Goal: Task Accomplishment & Management: Use online tool/utility

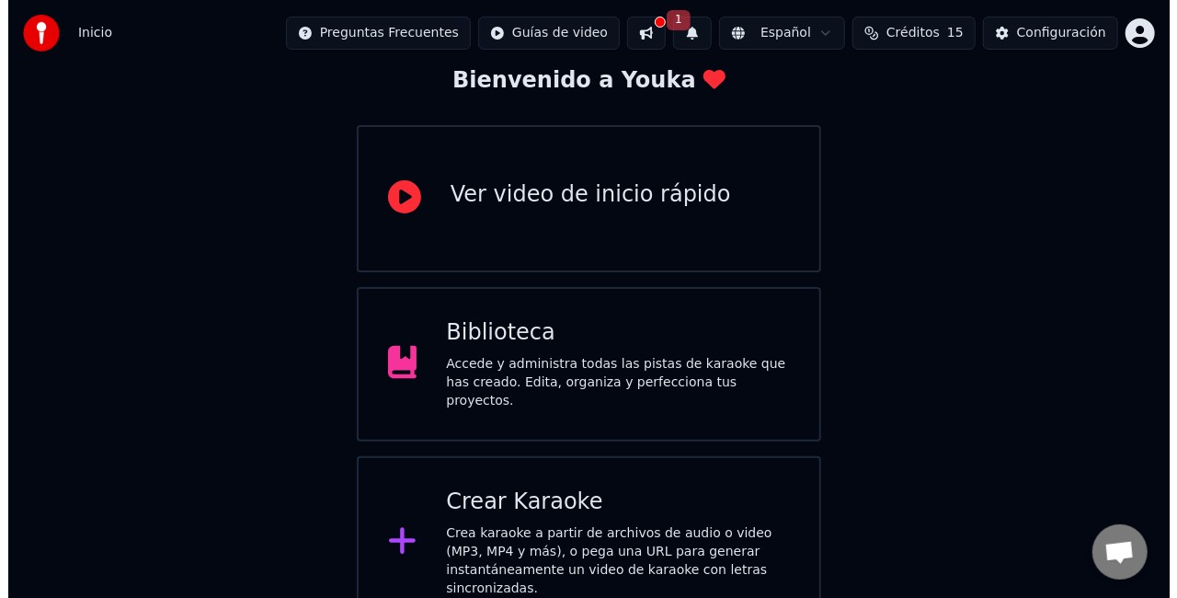
scroll to position [116, 0]
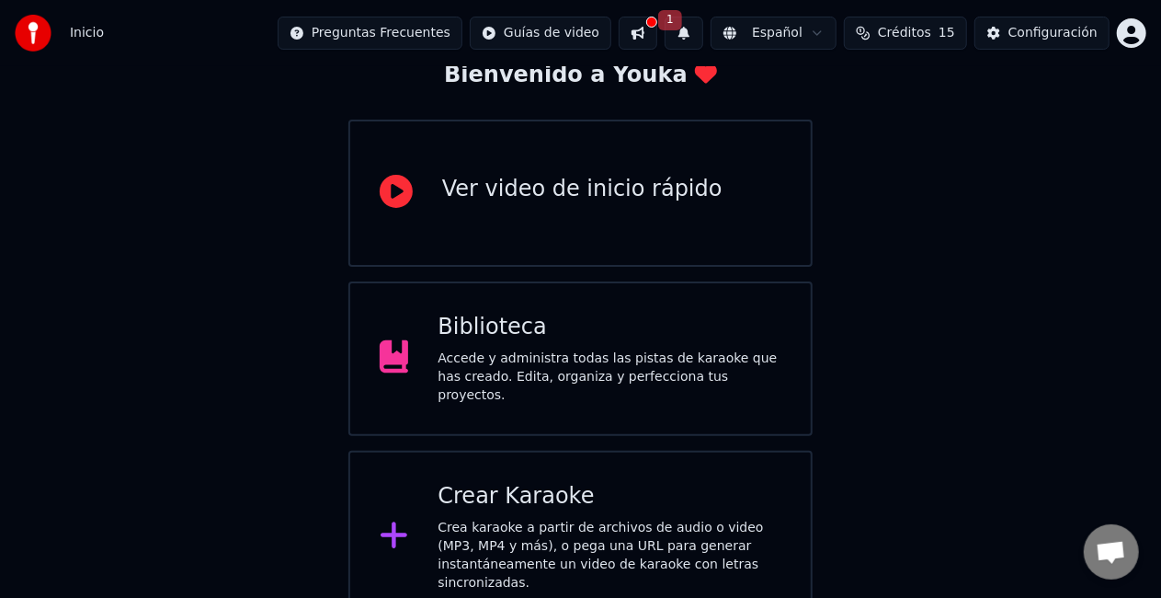
click at [614, 452] on div "Crear Karaoke Crea karaoke a partir de archivos de audio o video (MP3, MP4 y má…" at bounding box center [580, 536] width 464 height 173
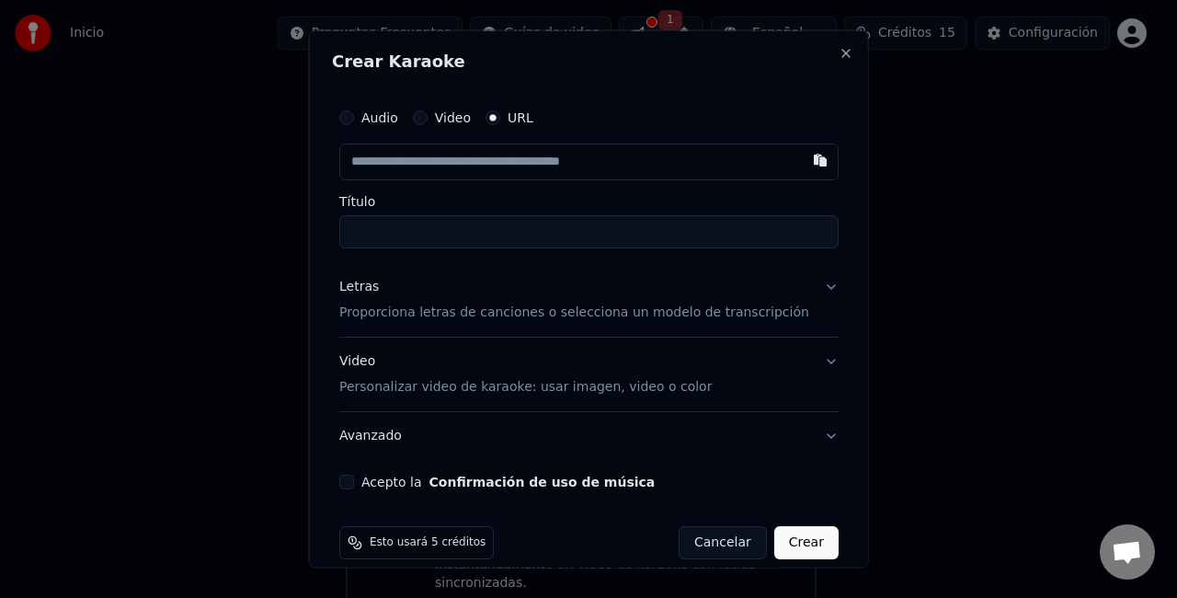
paste input "**********"
click at [638, 221] on input "Título" at bounding box center [588, 231] width 499 height 33
type input "**********"
click at [780, 537] on button "Crear" at bounding box center [805, 541] width 64 height 33
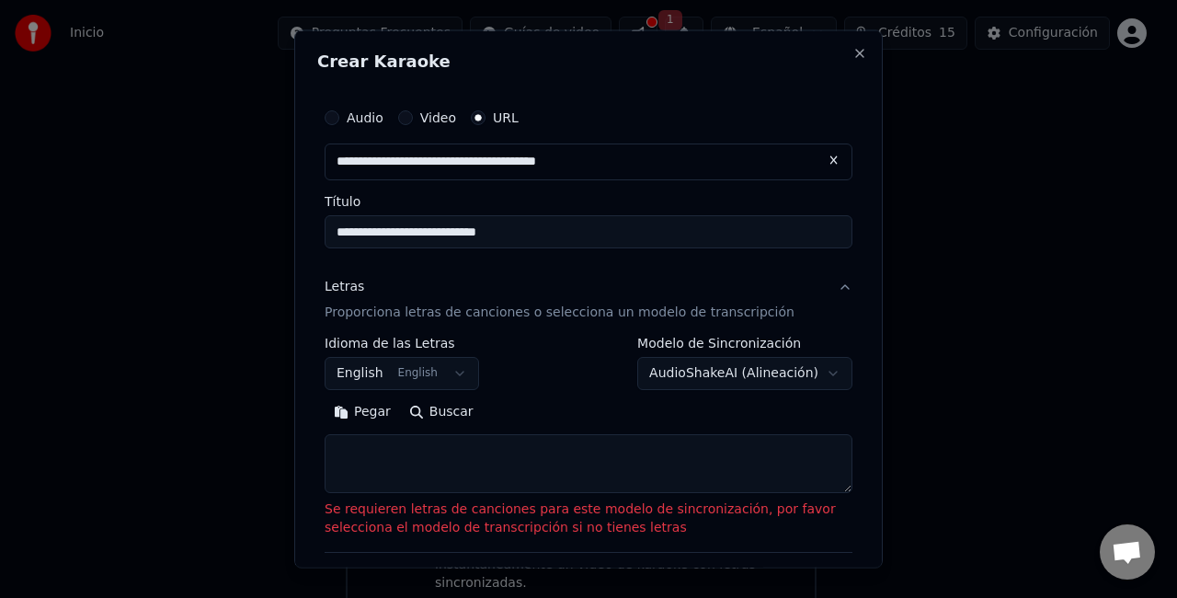
click at [449, 371] on button "English English" at bounding box center [402, 372] width 154 height 33
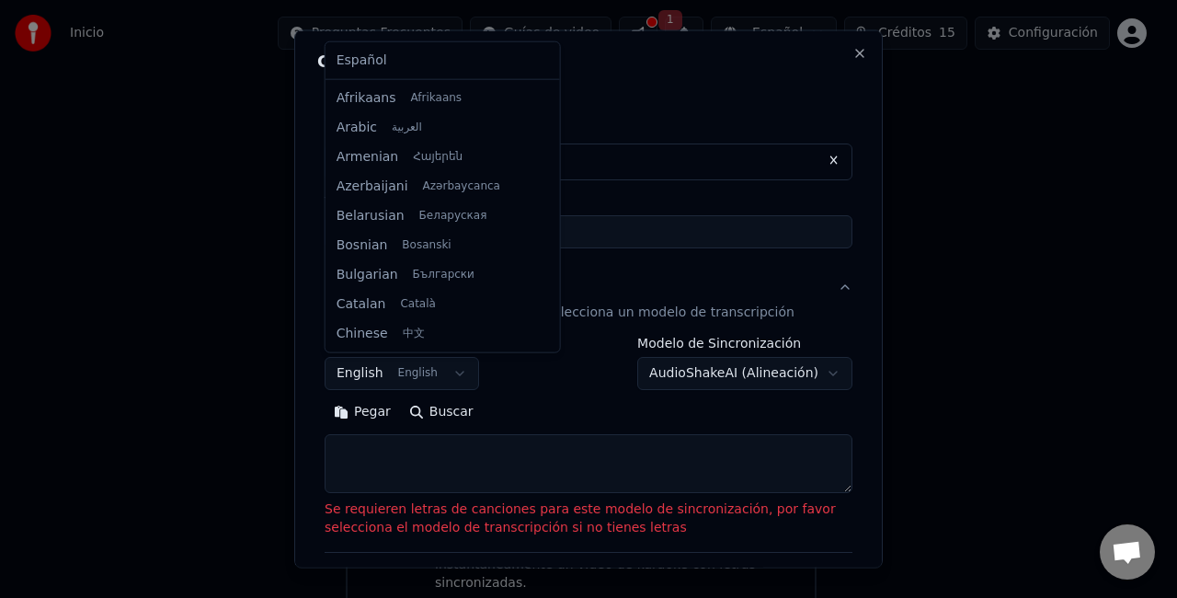
scroll to position [147, 0]
select select "**"
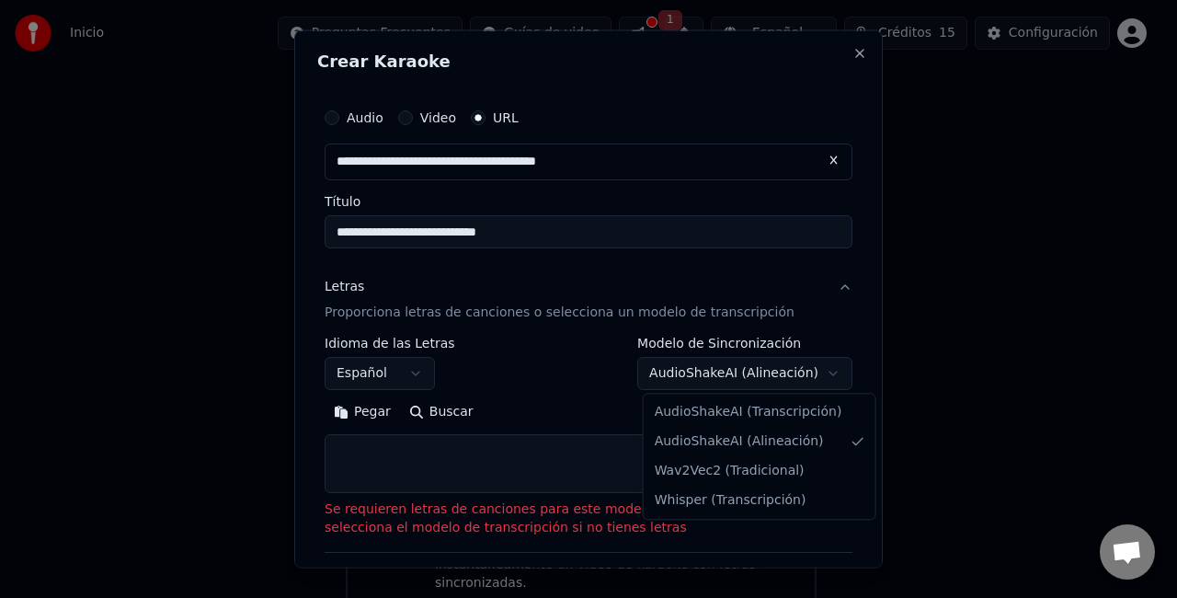
click at [728, 375] on body "**********" at bounding box center [580, 253] width 1161 height 739
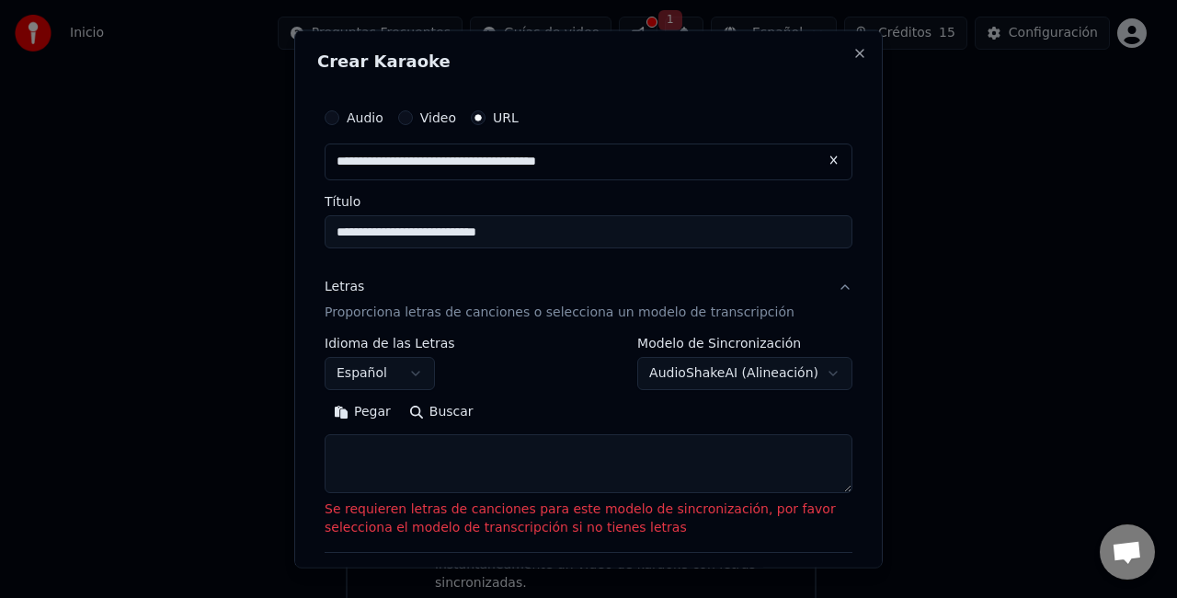
click at [719, 461] on textarea at bounding box center [589, 462] width 528 height 59
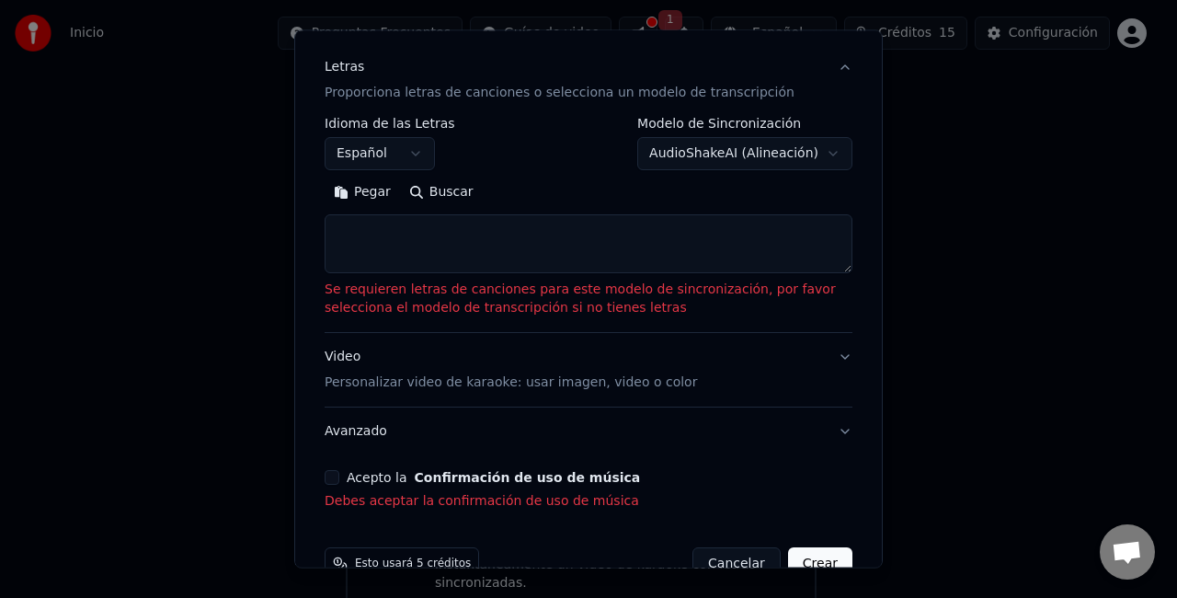
scroll to position [260, 0]
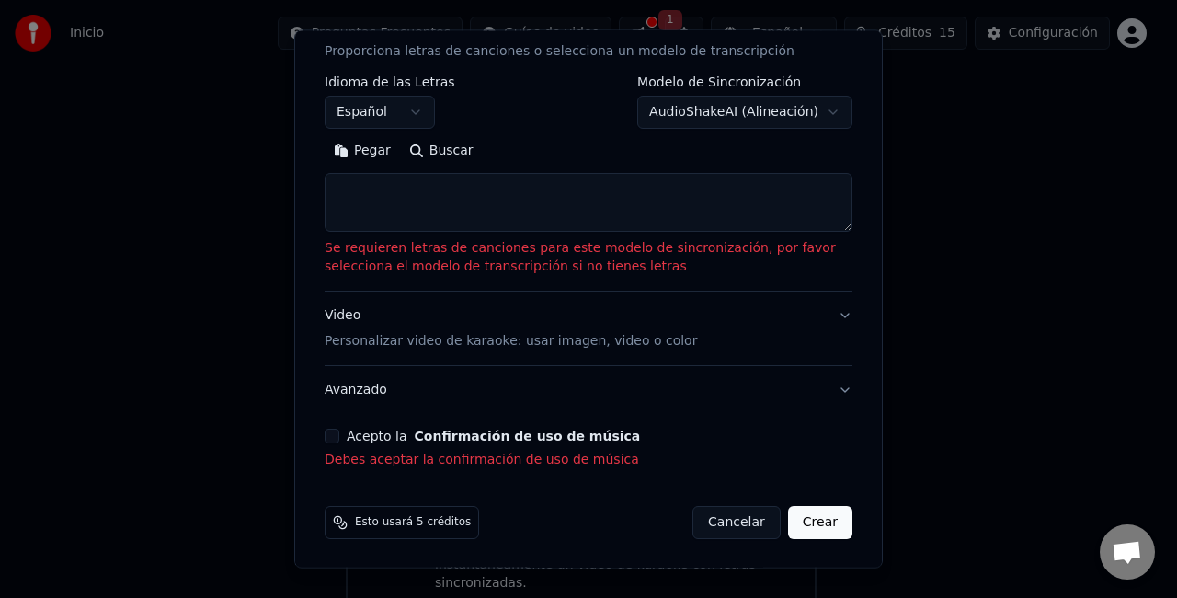
click at [530, 206] on textarea at bounding box center [589, 202] width 528 height 59
click at [780, 119] on body "**********" at bounding box center [580, 253] width 1161 height 739
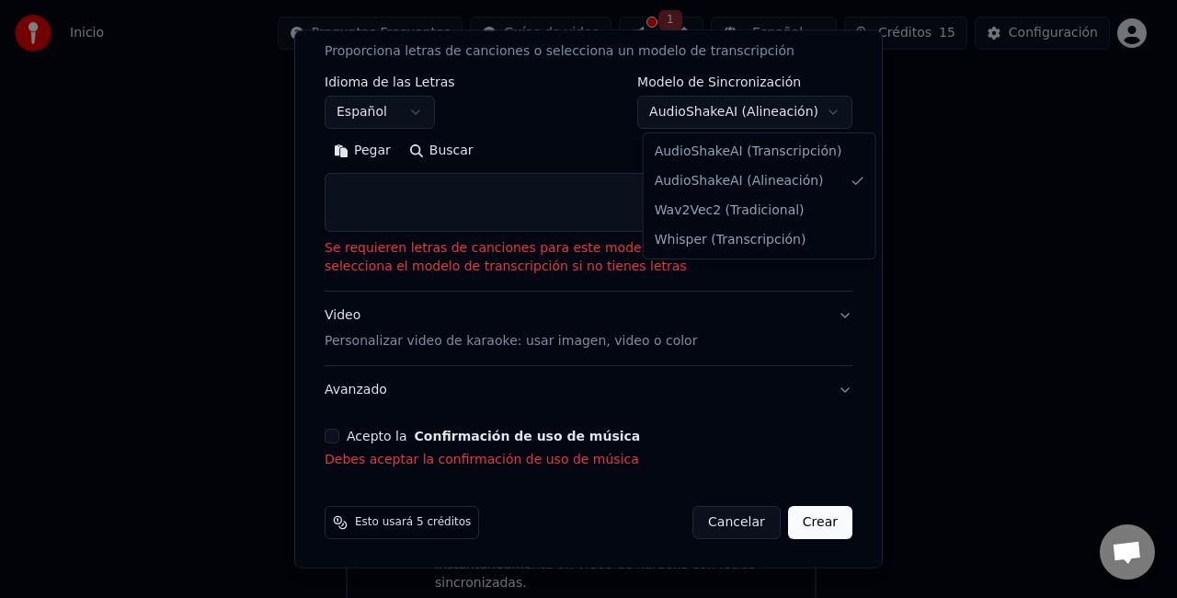
click at [530, 195] on body "**********" at bounding box center [580, 253] width 1161 height 739
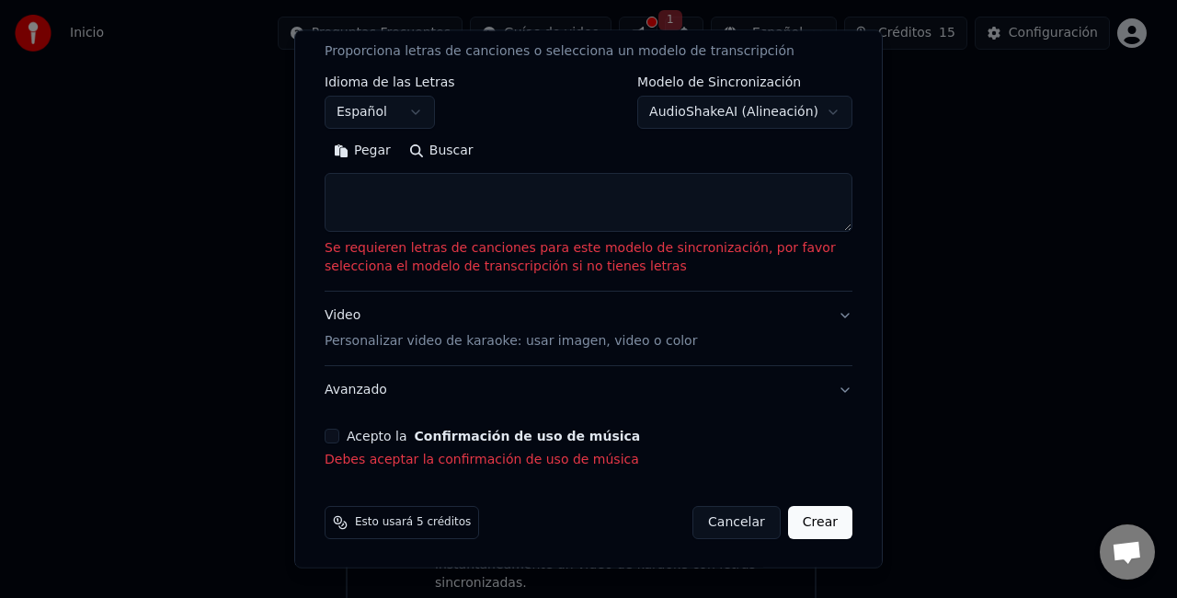
click at [484, 219] on textarea at bounding box center [589, 202] width 528 height 59
paste textarea "**********"
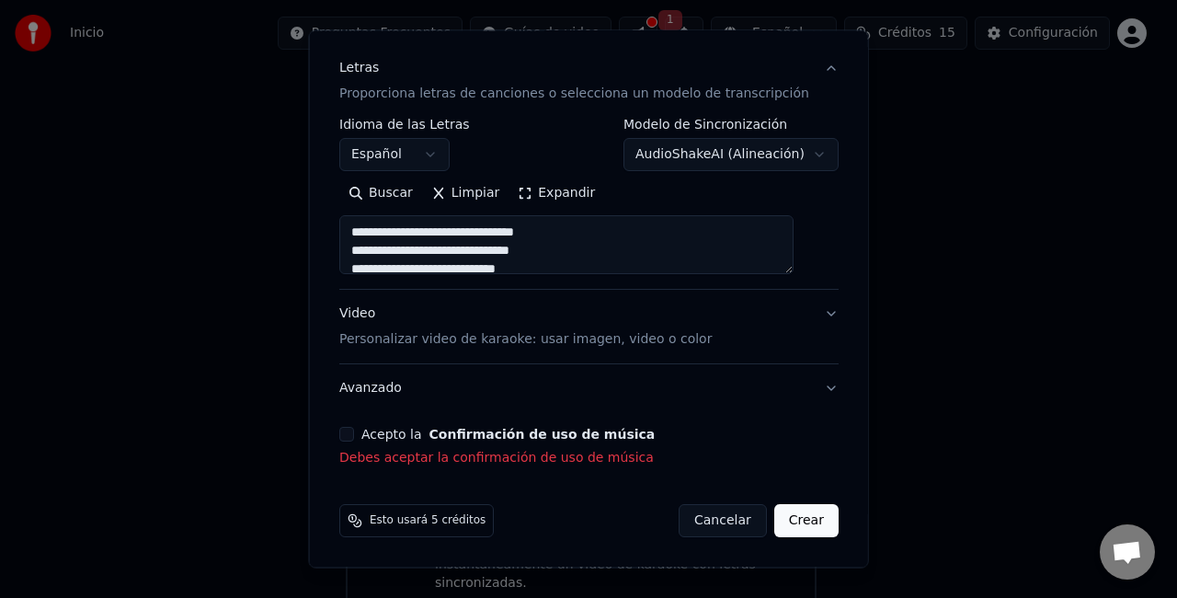
scroll to position [216, 0]
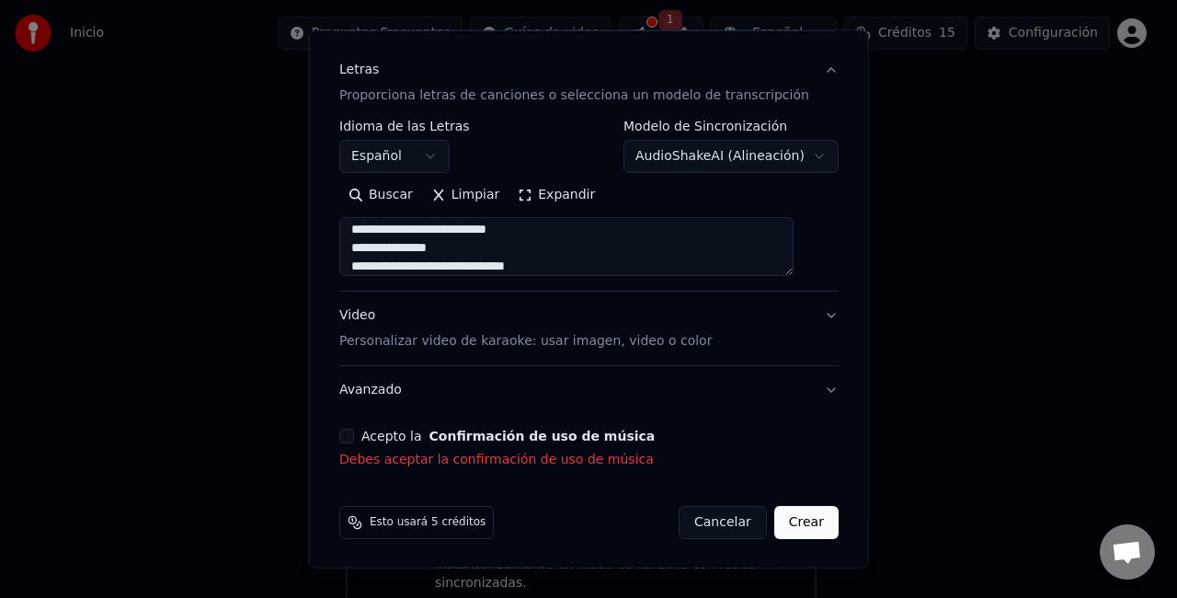
type textarea "**********"
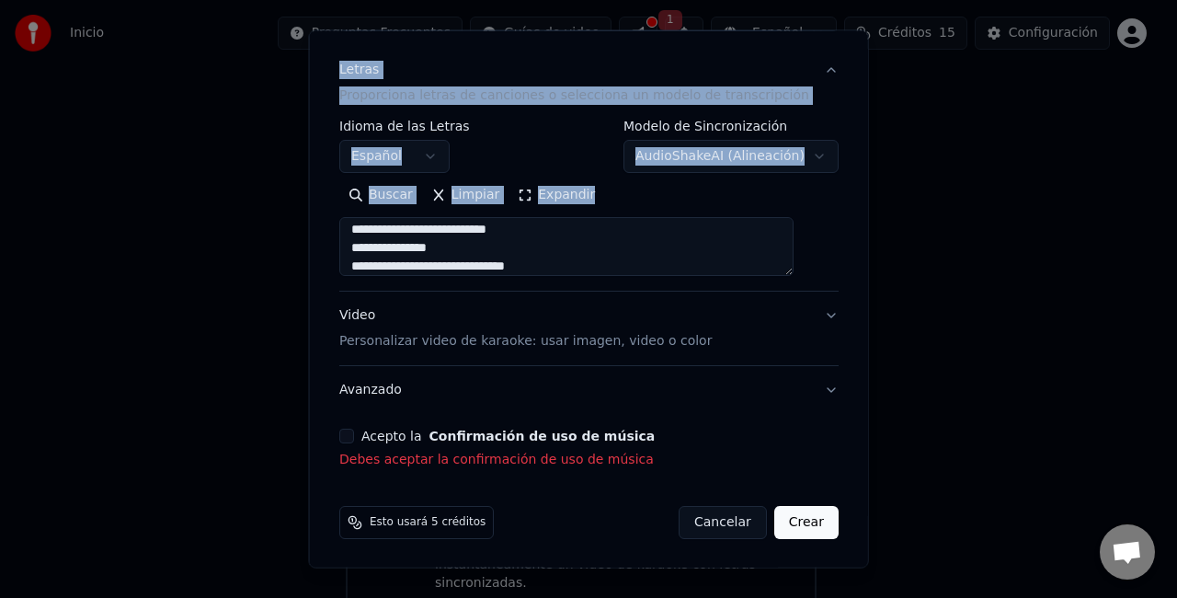
drag, startPoint x: 852, startPoint y: 249, endPoint x: 860, endPoint y: 332, distance: 83.1
click at [860, 332] on body "**********" at bounding box center [580, 253] width 1161 height 739
click at [354, 434] on button "Acepto la Confirmación de uso de música" at bounding box center [346, 435] width 15 height 15
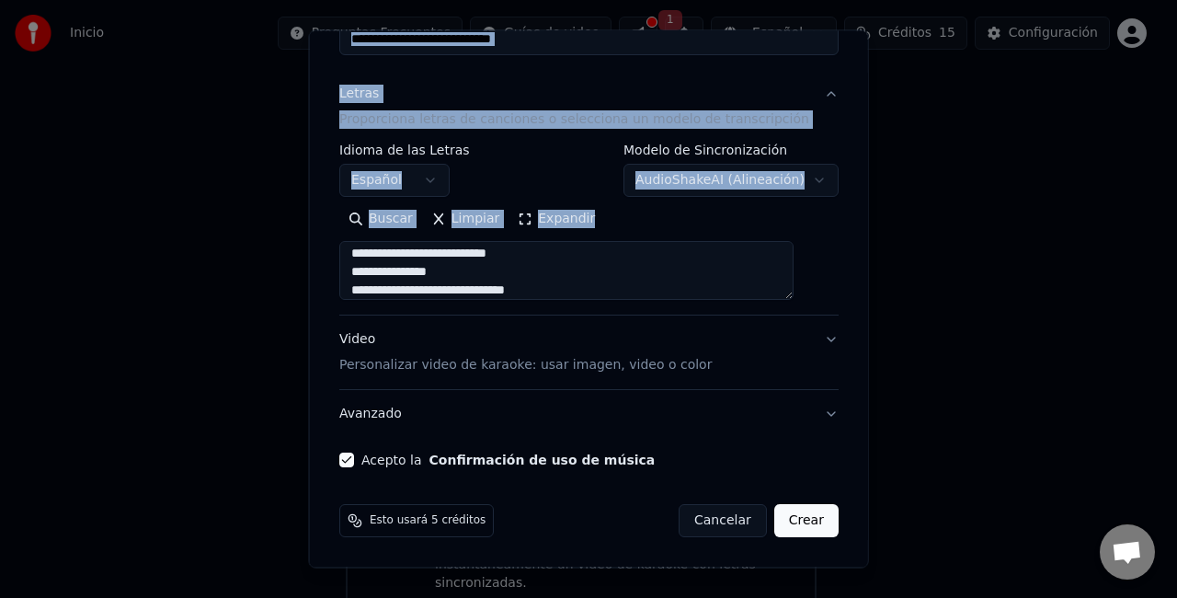
scroll to position [190, 0]
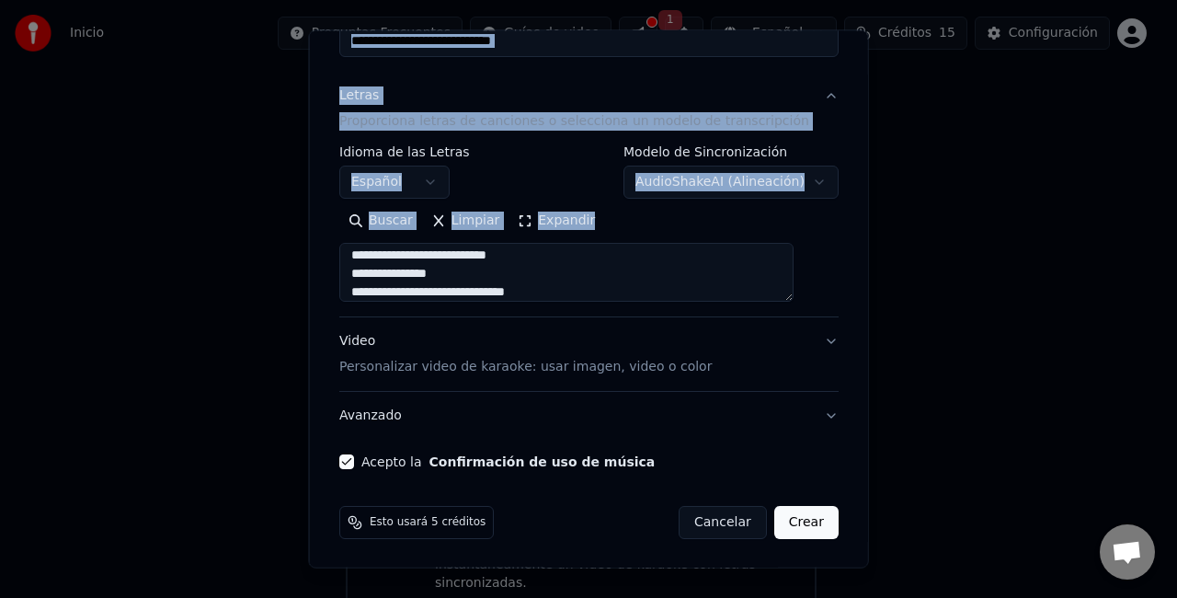
click at [713, 268] on textarea "**********" at bounding box center [566, 272] width 454 height 59
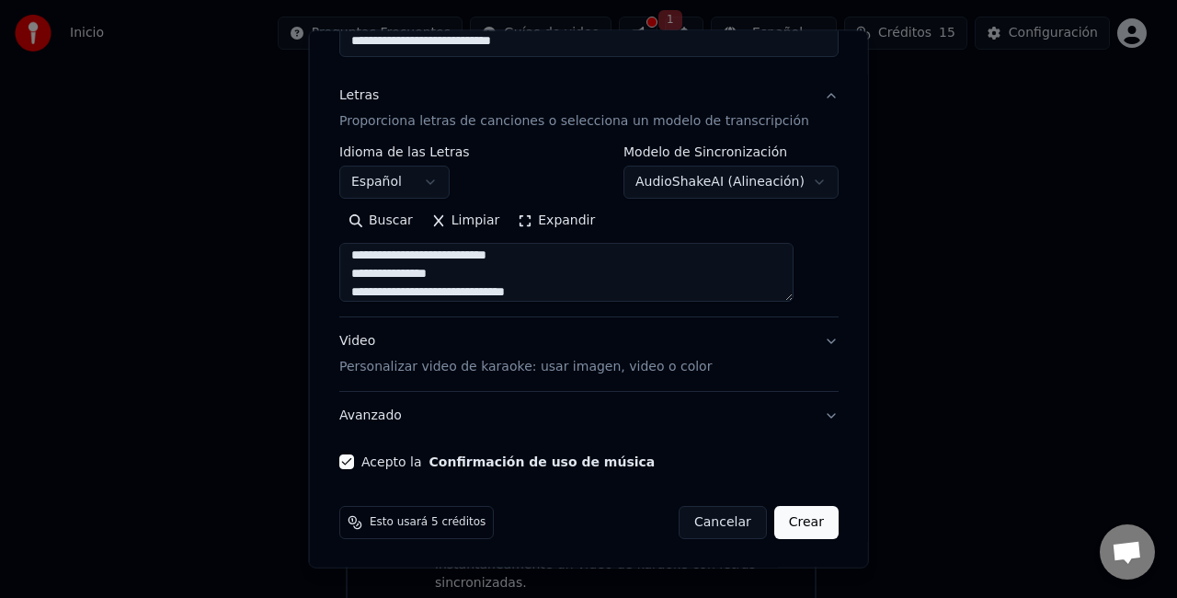
click at [781, 517] on button "Crear" at bounding box center [805, 522] width 64 height 33
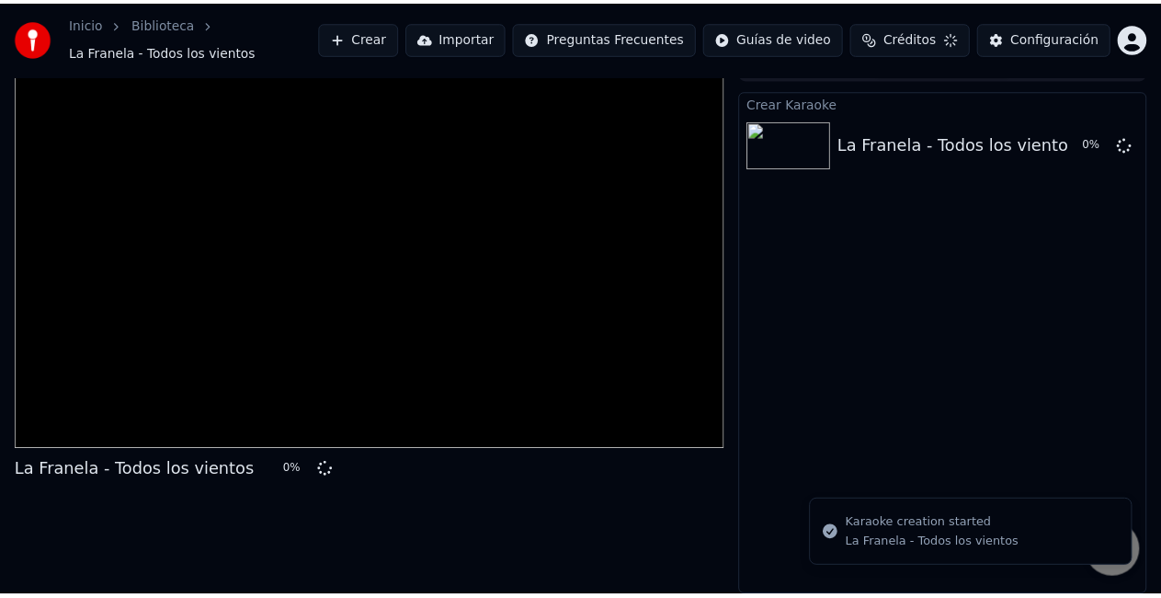
scroll to position [29, 0]
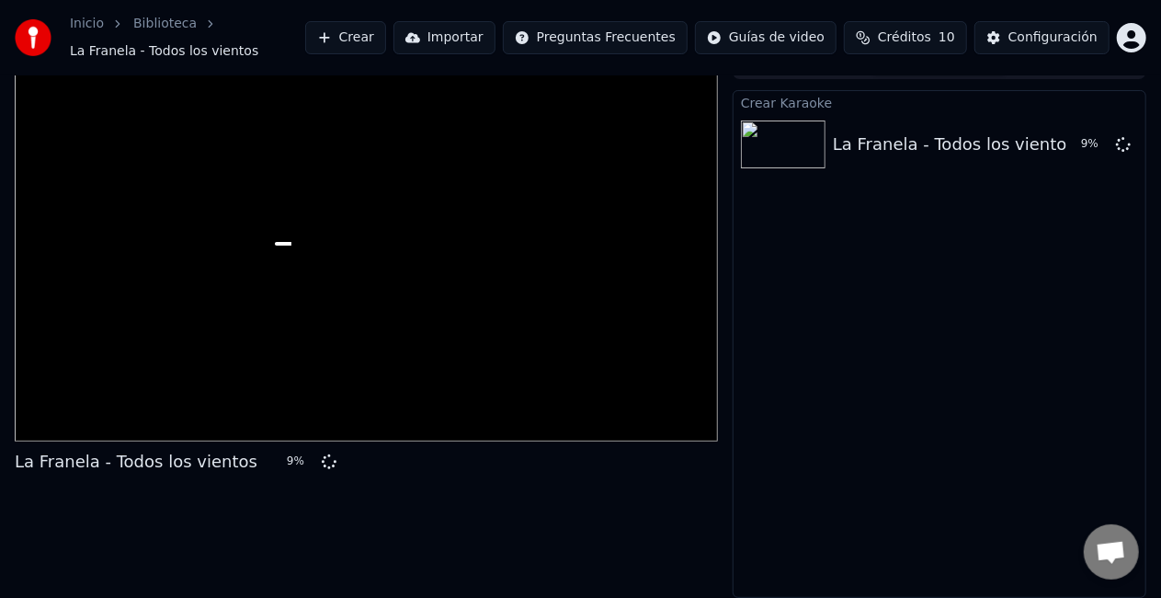
click at [914, 331] on div "Crear Karaoke La Franela - Todos los vientos 9 %" at bounding box center [940, 344] width 414 height 508
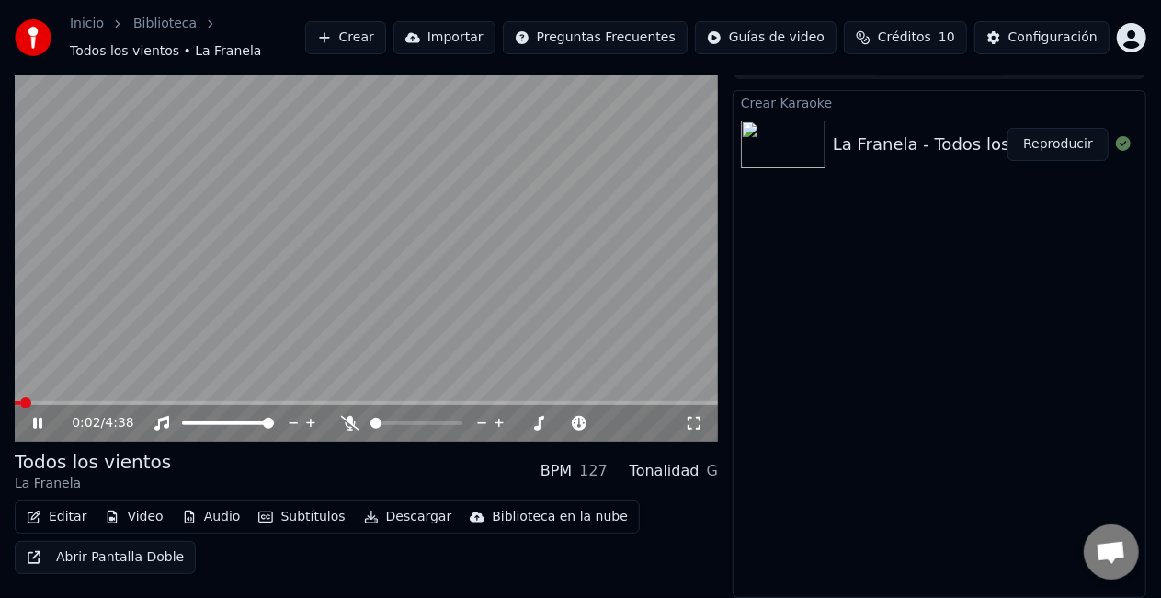
click at [496, 286] on video at bounding box center [366, 243] width 703 height 395
click at [443, 285] on video at bounding box center [366, 243] width 703 height 395
click at [770, 489] on div "Crear Karaoke La Franela - Todos los vientos Reproducir" at bounding box center [940, 344] width 414 height 508
click at [680, 472] on div "Tonalidad" at bounding box center [665, 471] width 70 height 22
click at [704, 472] on div "Tonalidad G" at bounding box center [674, 471] width 88 height 22
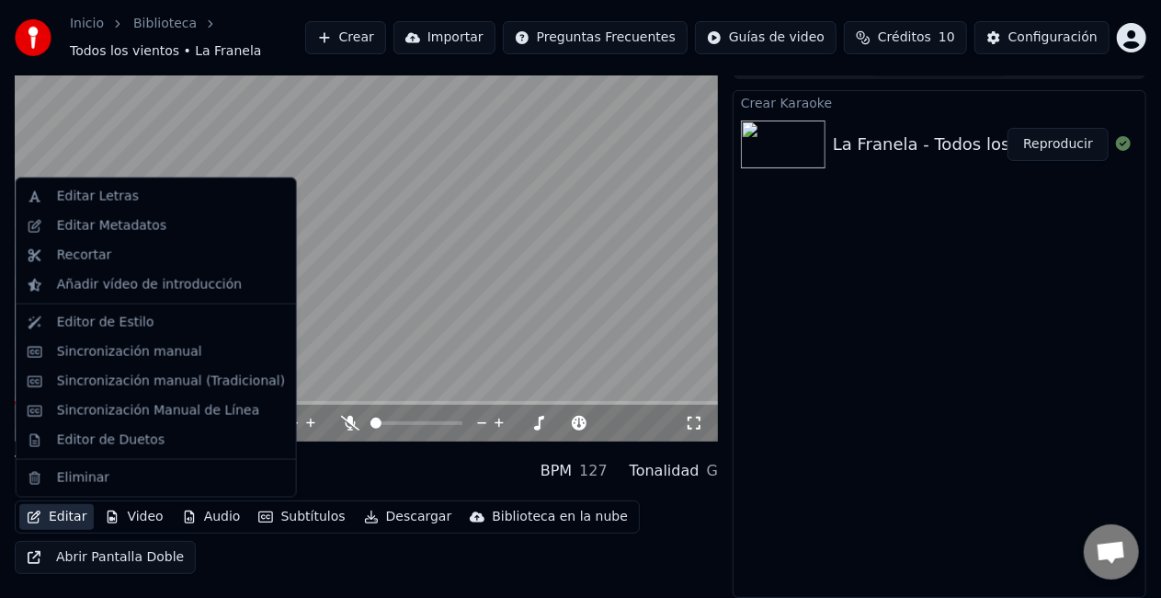
click at [56, 516] on button "Editar" at bounding box center [56, 517] width 74 height 26
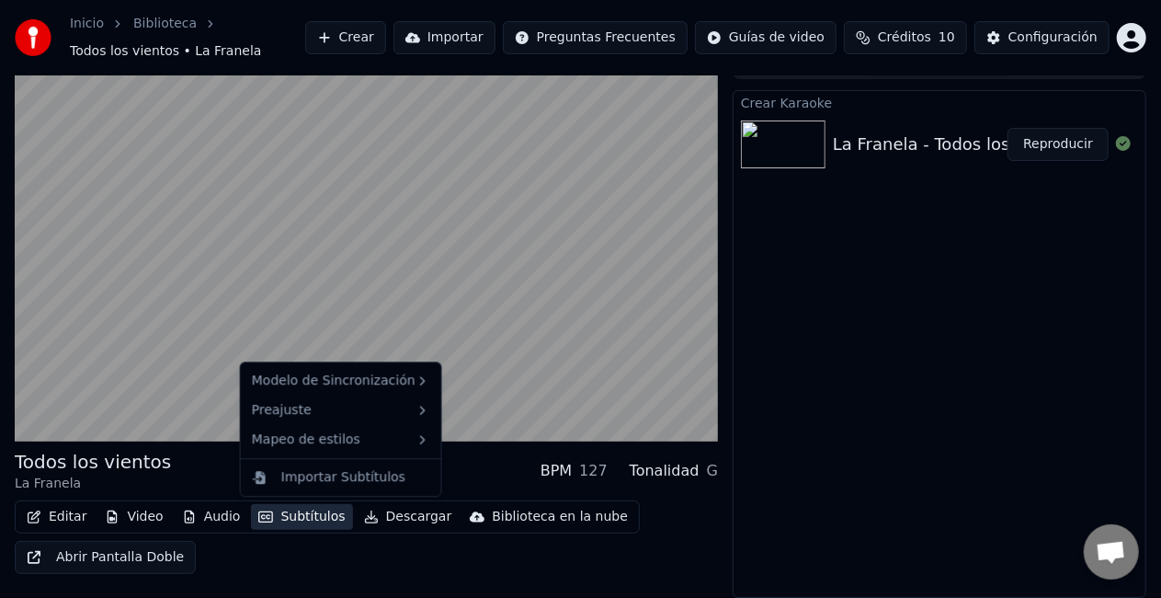
click at [682, 496] on div "Todos los vientos La Franela BPM 127 Tonalidad G Editar Video Audio Subtítulos …" at bounding box center [366, 511] width 703 height 125
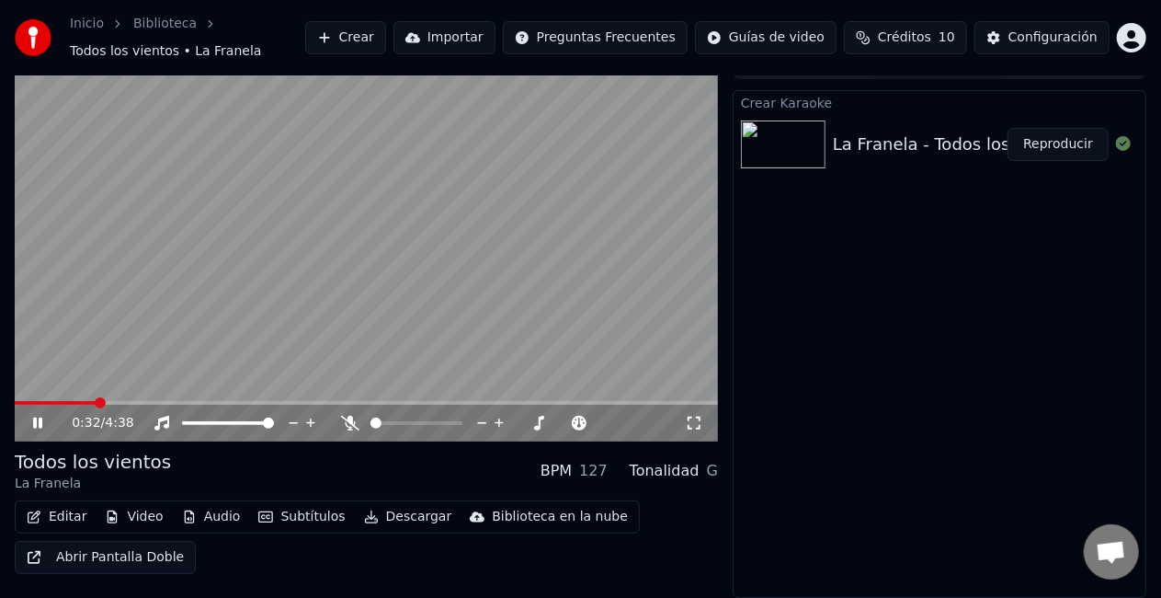
click at [1068, 131] on button "Reproducir" at bounding box center [1058, 144] width 101 height 33
click at [546, 421] on div at bounding box center [615, 423] width 148 height 18
click at [539, 420] on icon at bounding box center [531, 423] width 18 height 15
click at [534, 420] on icon at bounding box center [531, 423] width 18 height 15
click at [608, 425] on span at bounding box center [603, 422] width 11 height 11
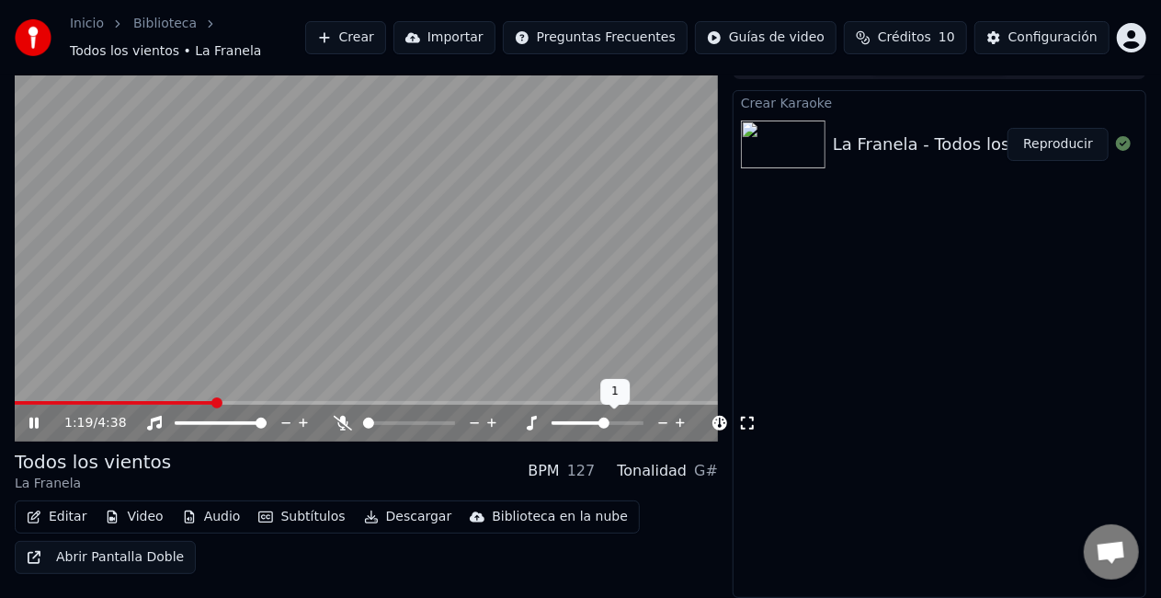
click at [677, 422] on icon at bounding box center [680, 422] width 9 height 9
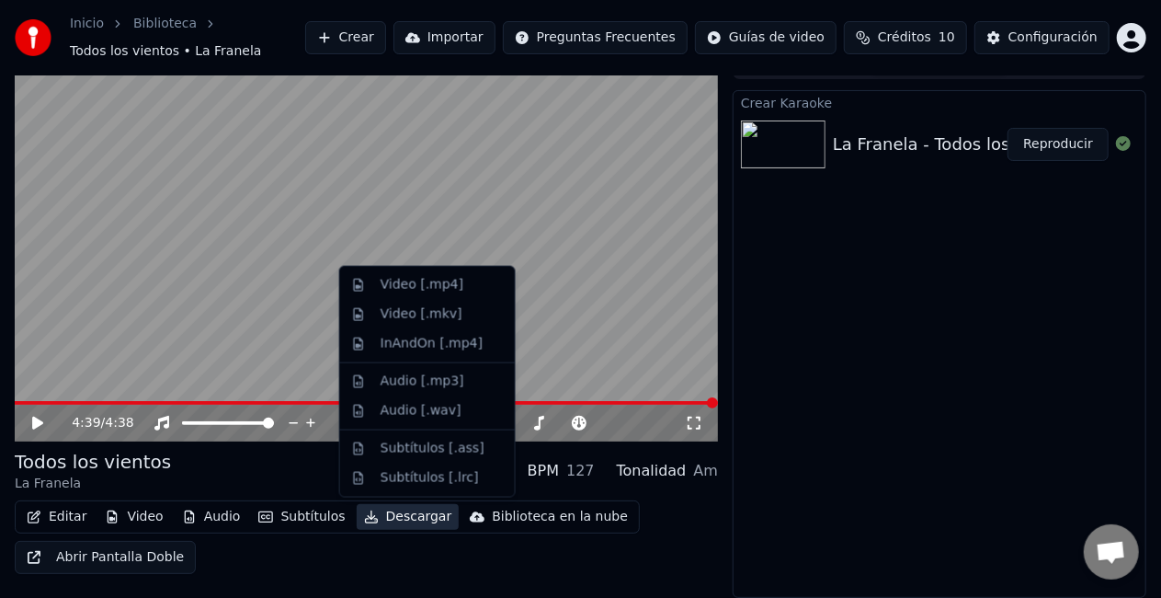
click at [369, 519] on button "Descargar" at bounding box center [408, 517] width 103 height 26
click at [421, 372] on div "Audio [.mp3]" at bounding box center [423, 381] width 84 height 18
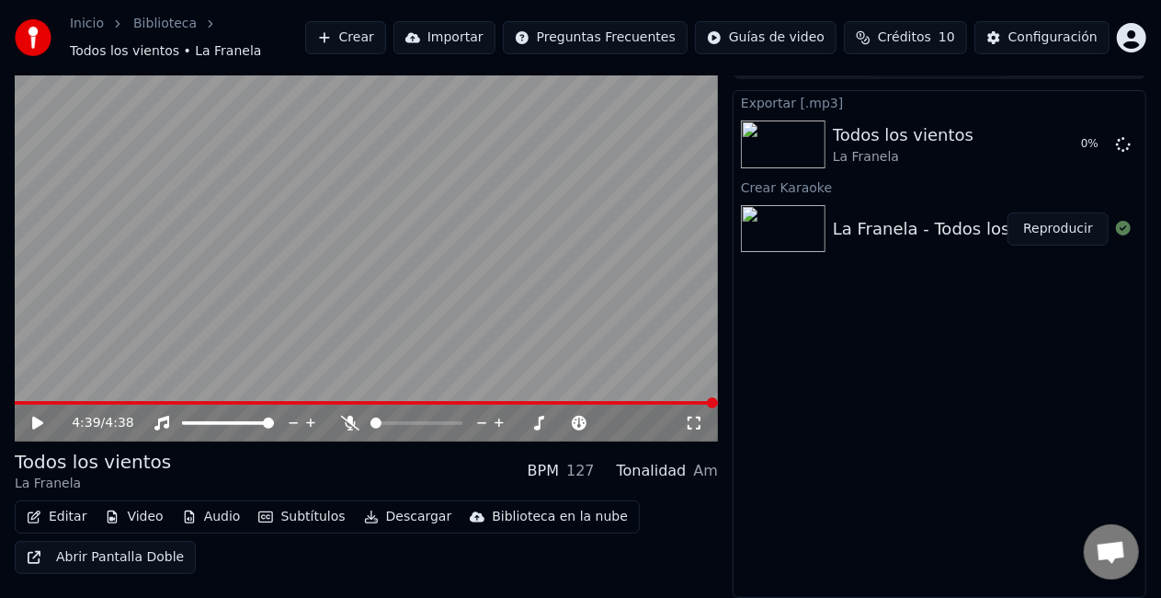
click at [881, 31] on button "Créditos 10" at bounding box center [905, 37] width 123 height 33
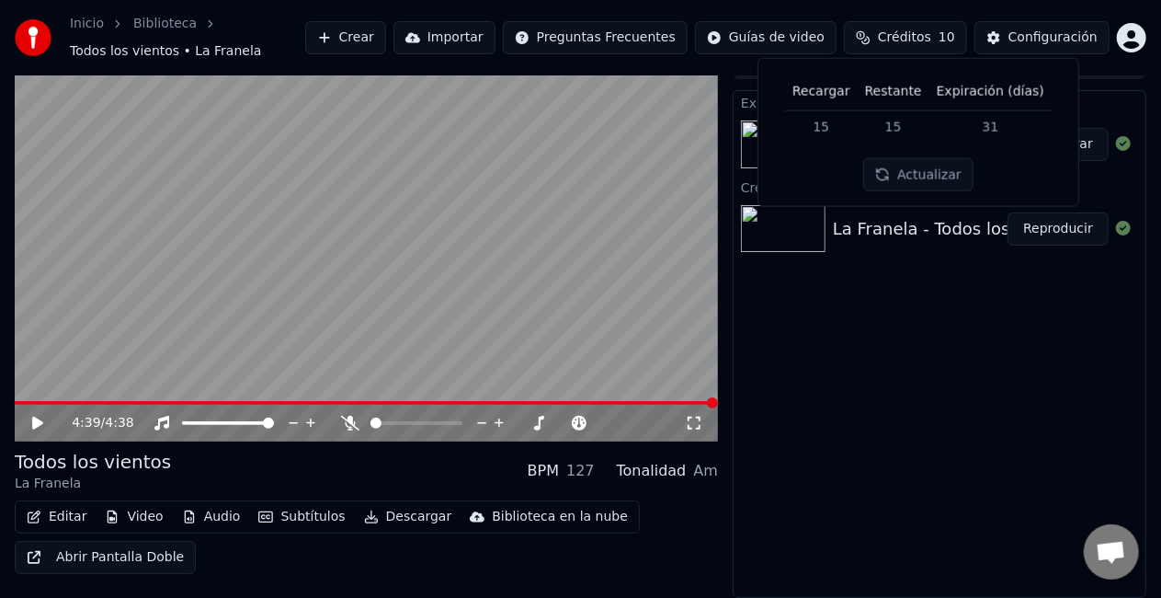
click at [834, 96] on th "Recargar" at bounding box center [821, 92] width 73 height 37
click at [839, 111] on td "15" at bounding box center [821, 126] width 73 height 33
click at [892, 281] on div "Exportar [.mp3] Todos los vientos La Franela Mostrar Crear Karaoke La Franela -…" at bounding box center [940, 344] width 414 height 508
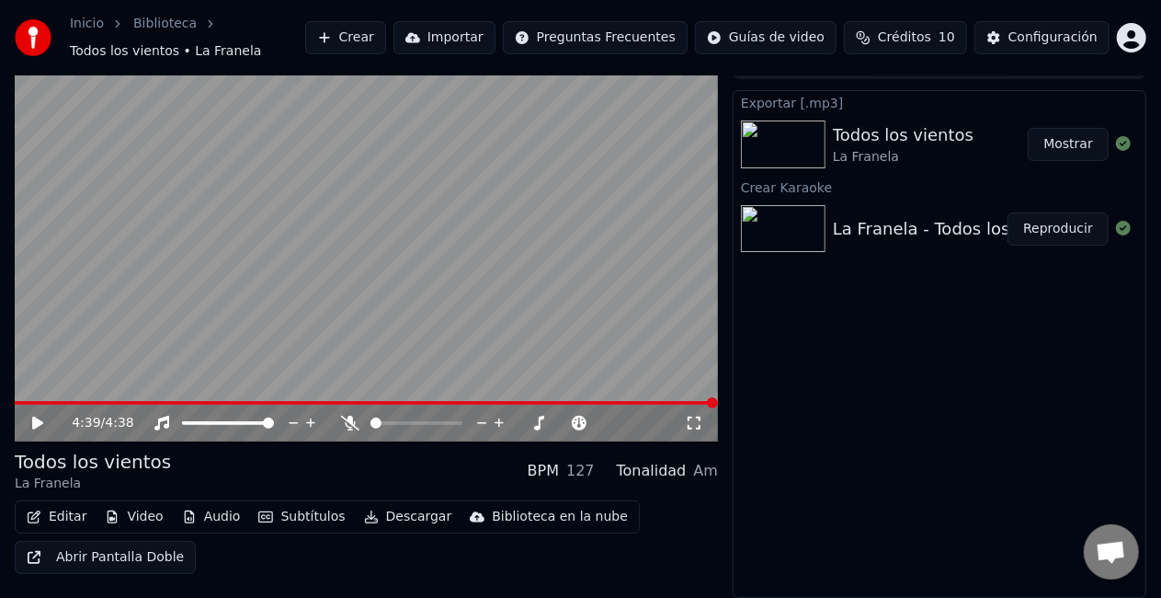
click at [1050, 134] on button "Mostrar" at bounding box center [1068, 144] width 81 height 33
click at [376, 226] on video at bounding box center [366, 243] width 703 height 395
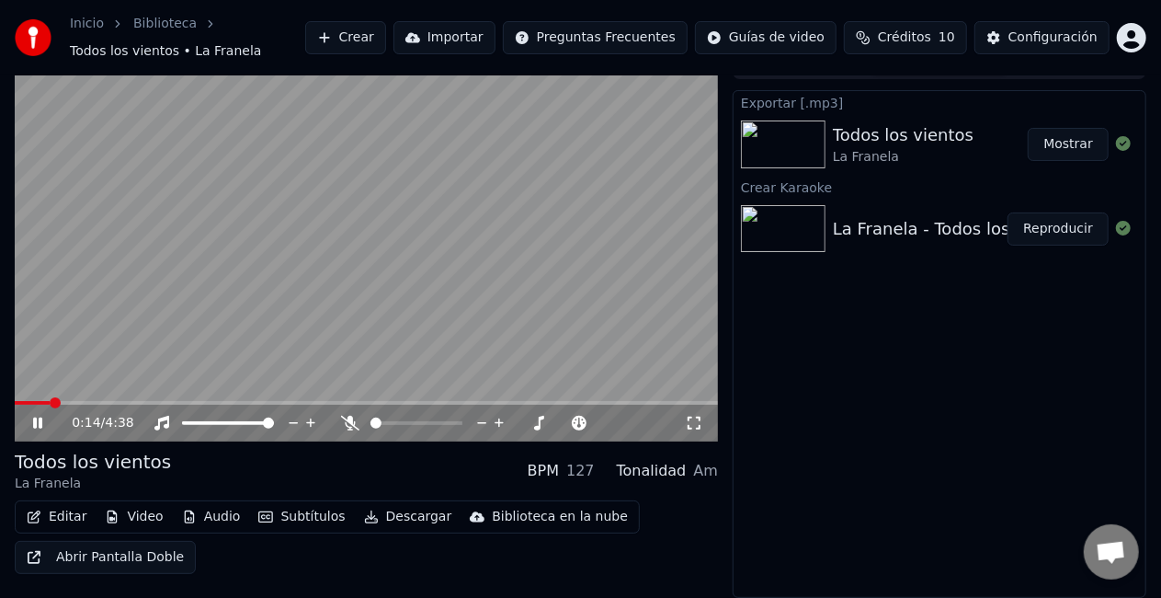
click at [51, 402] on span at bounding box center [366, 403] width 703 height 4
click at [70, 403] on span at bounding box center [366, 403] width 703 height 4
click at [15, 397] on span at bounding box center [20, 402] width 11 height 11
click at [324, 211] on video at bounding box center [366, 243] width 703 height 395
click at [15, 406] on span at bounding box center [20, 402] width 11 height 11
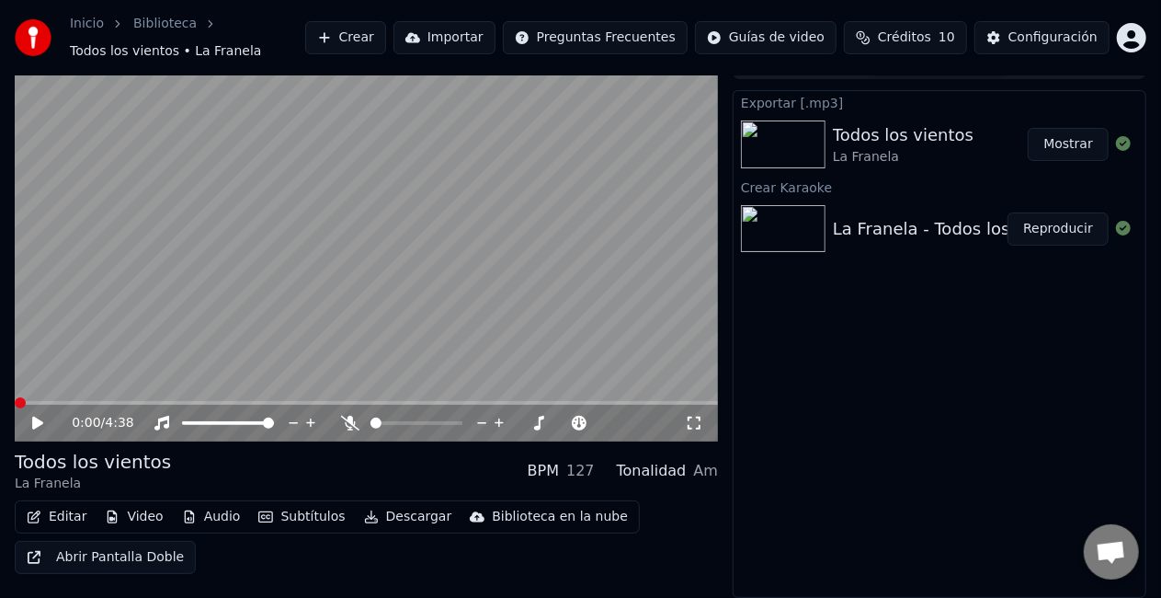
click at [413, 234] on video at bounding box center [366, 243] width 703 height 395
click at [695, 425] on icon at bounding box center [694, 423] width 18 height 15
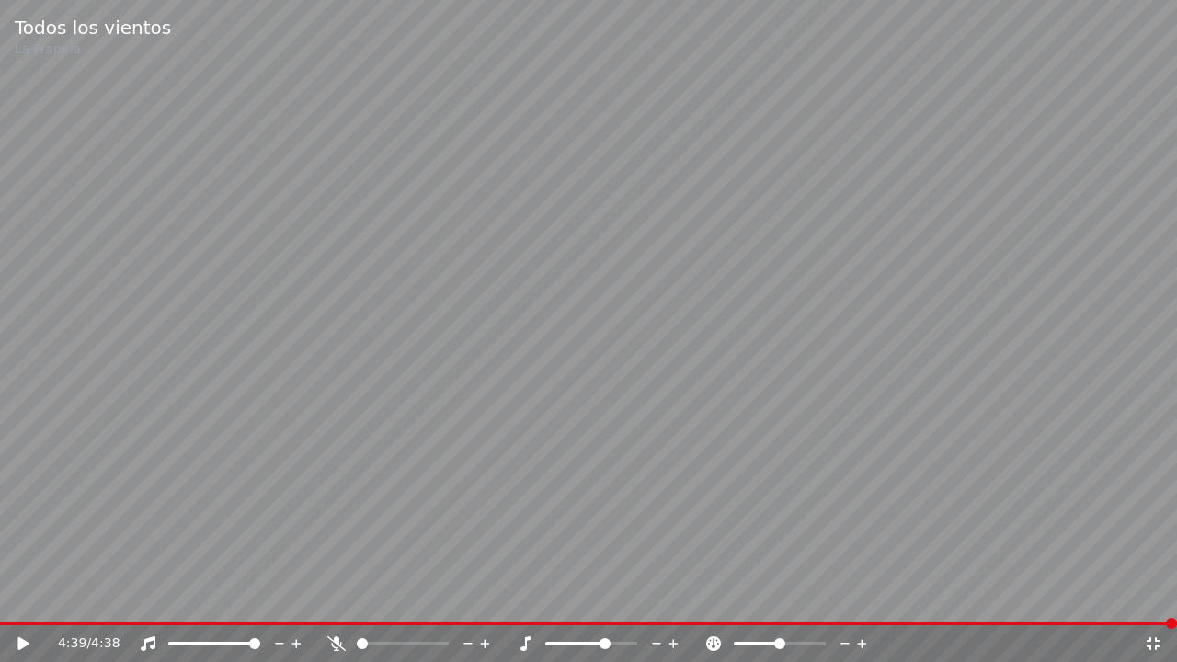
click at [18, 597] on icon at bounding box center [22, 643] width 11 height 13
click at [27, 597] on icon at bounding box center [36, 643] width 43 height 15
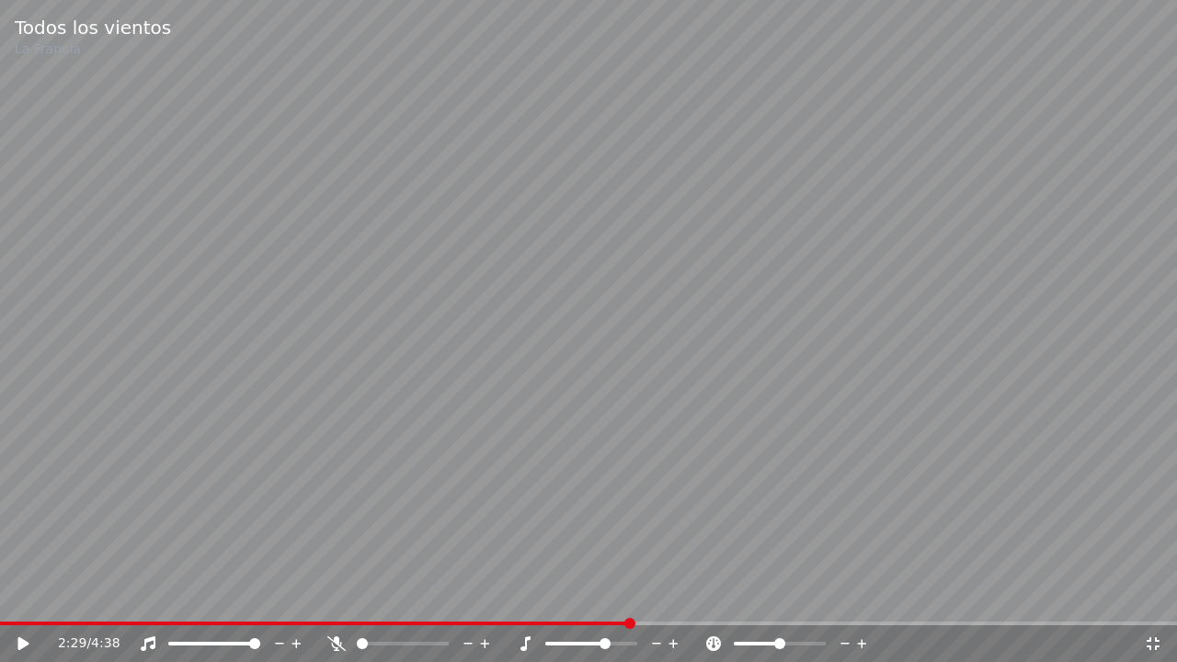
click at [8, 597] on video at bounding box center [588, 331] width 1177 height 662
click at [7, 597] on div "2:29 / 4:38" at bounding box center [588, 643] width 1177 height 37
click at [13, 597] on span at bounding box center [318, 623] width 637 height 4
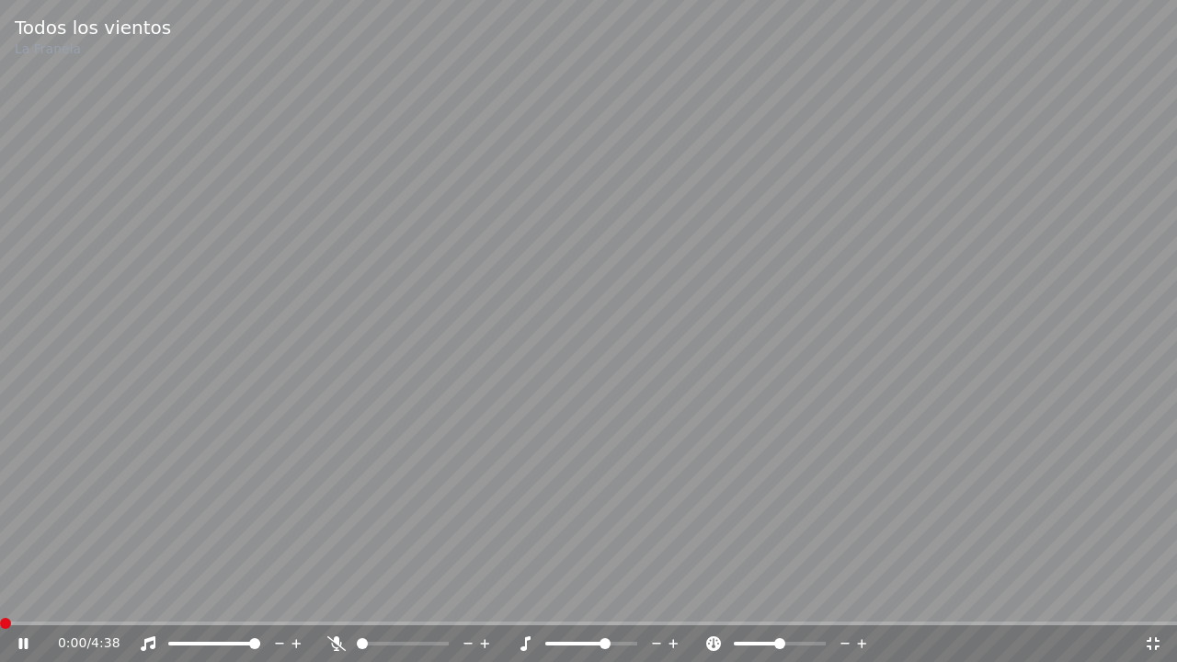
click at [0, 597] on span at bounding box center [0, 623] width 0 height 4
click at [19, 597] on icon at bounding box center [22, 643] width 9 height 11
click at [0, 597] on span at bounding box center [5, 623] width 11 height 11
click at [19, 597] on icon at bounding box center [22, 643] width 11 height 13
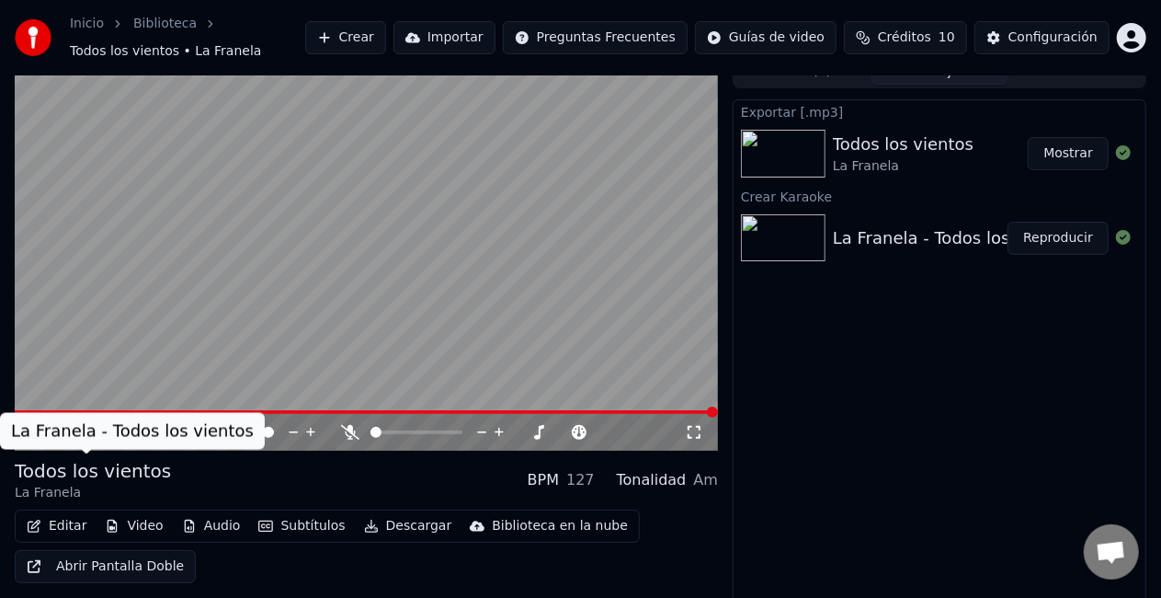
click at [20, 439] on div "La Franela - Todos los vientos" at bounding box center [132, 431] width 243 height 26
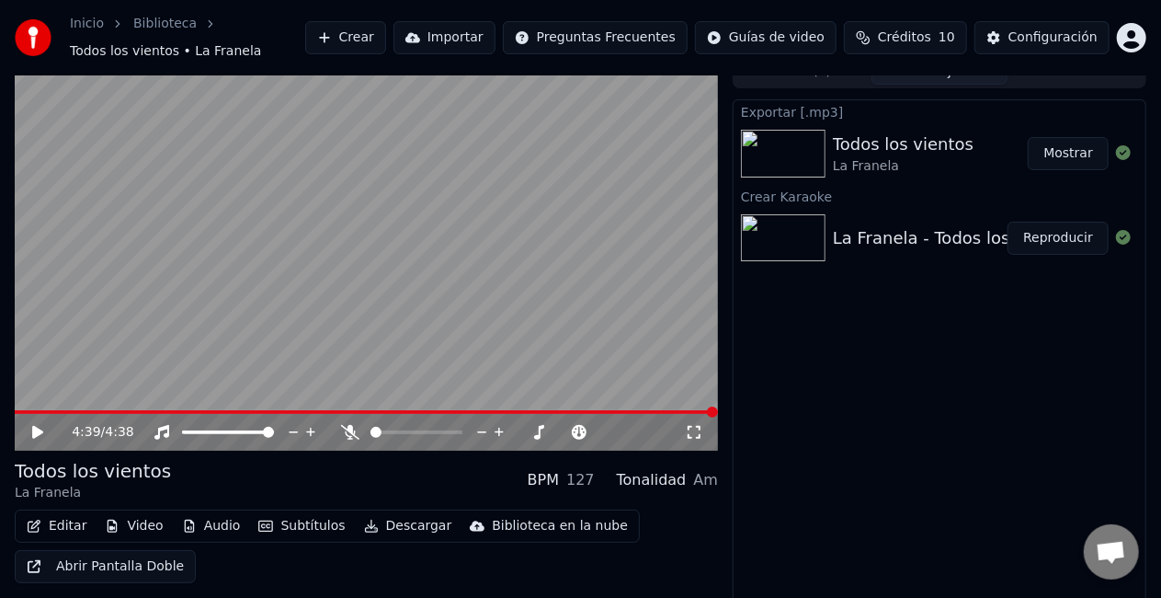
click at [38, 427] on icon at bounding box center [50, 432] width 42 height 15
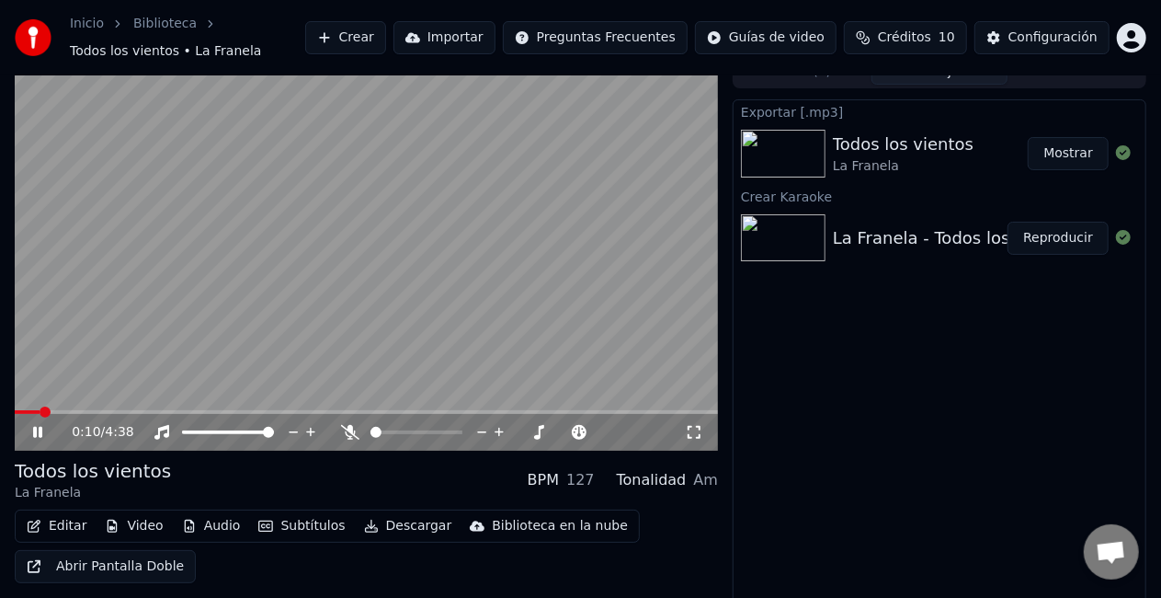
click at [40, 410] on span at bounding box center [366, 412] width 703 height 4
click at [66, 410] on span at bounding box center [366, 412] width 703 height 4
click at [88, 413] on span at bounding box center [366, 412] width 703 height 4
click at [125, 410] on span at bounding box center [366, 412] width 703 height 4
click at [131, 412] on span at bounding box center [73, 412] width 116 height 4
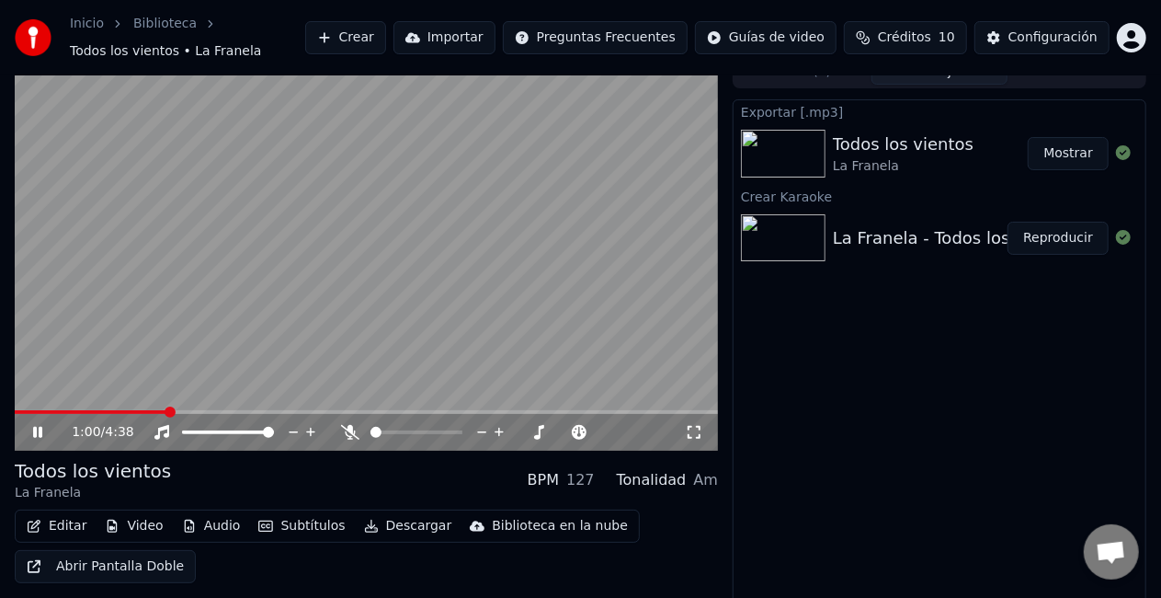
click at [693, 432] on icon at bounding box center [694, 432] width 18 height 15
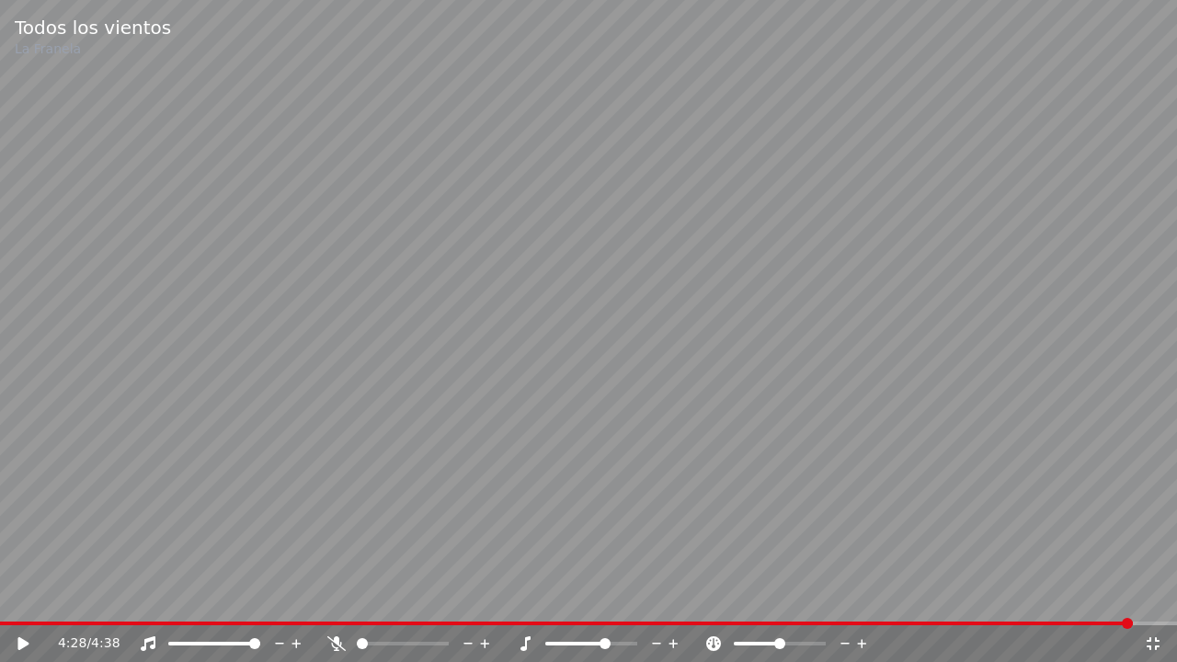
click at [1, 597] on span at bounding box center [566, 623] width 1133 height 4
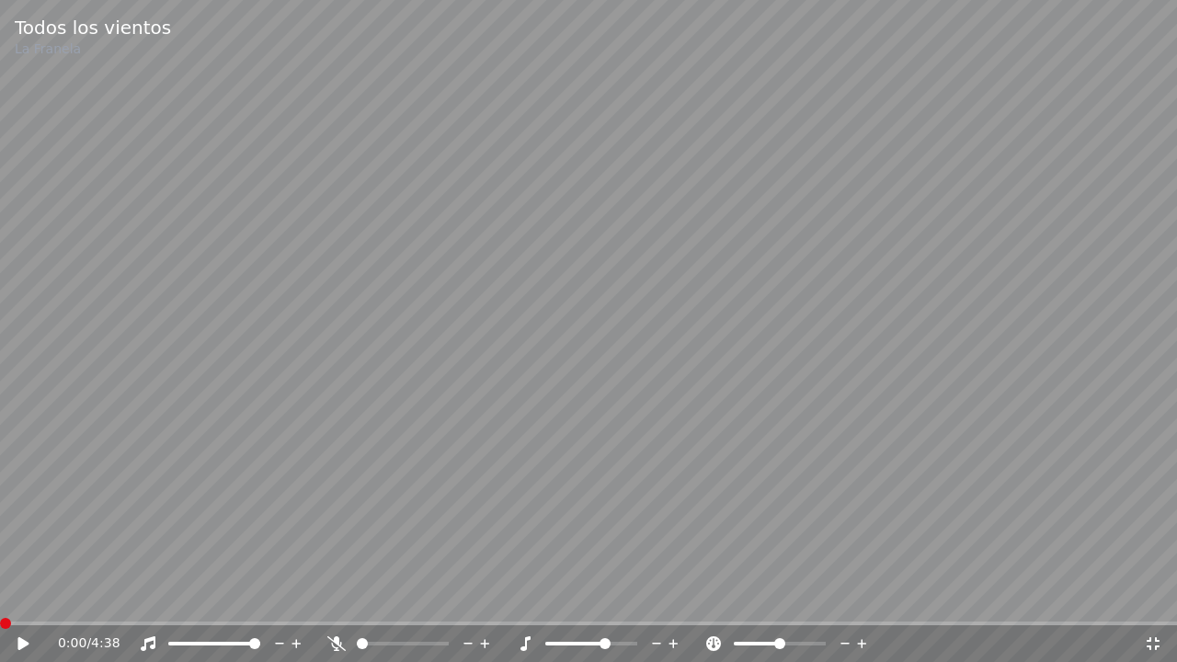
click at [711, 318] on video at bounding box center [588, 331] width 1177 height 662
